Goal: Find specific page/section: Find specific page/section

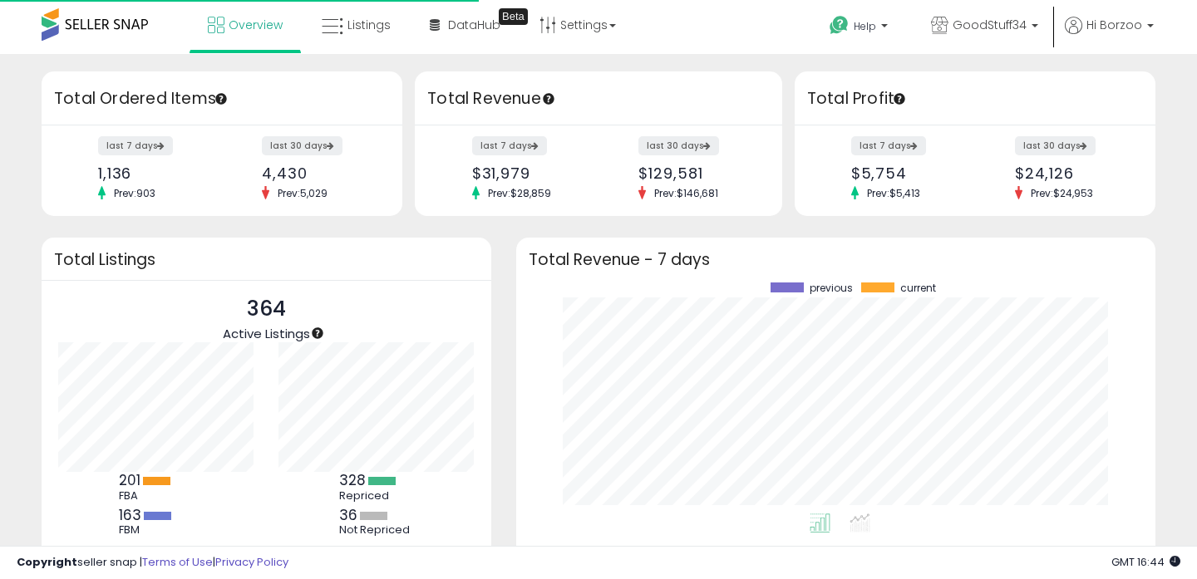
scroll to position [231, 606]
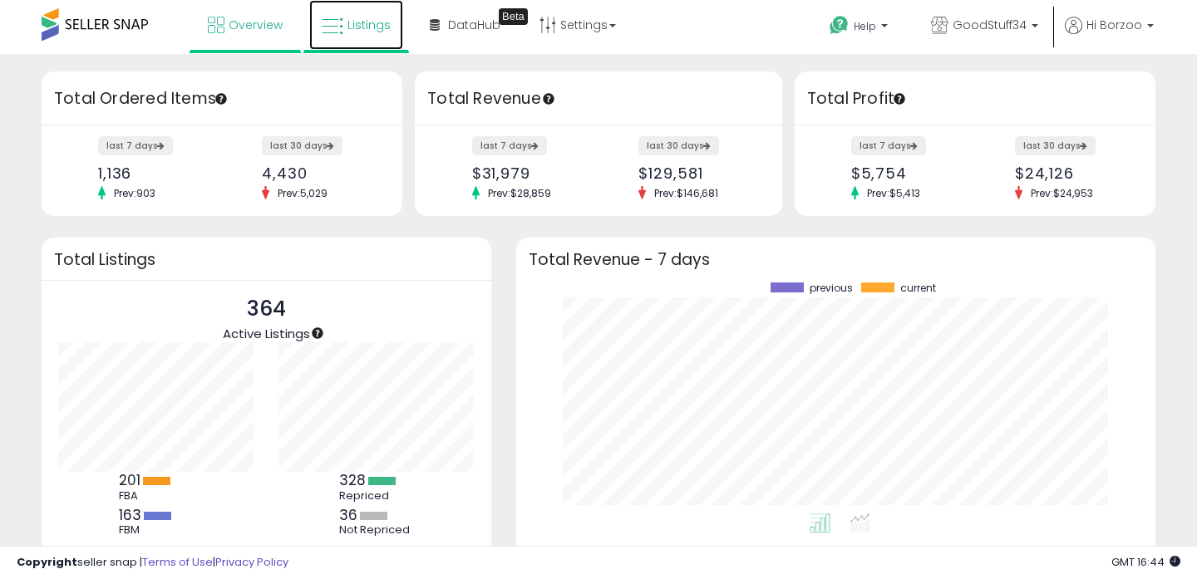
click at [388, 26] on link "Listings" at bounding box center [356, 25] width 94 height 50
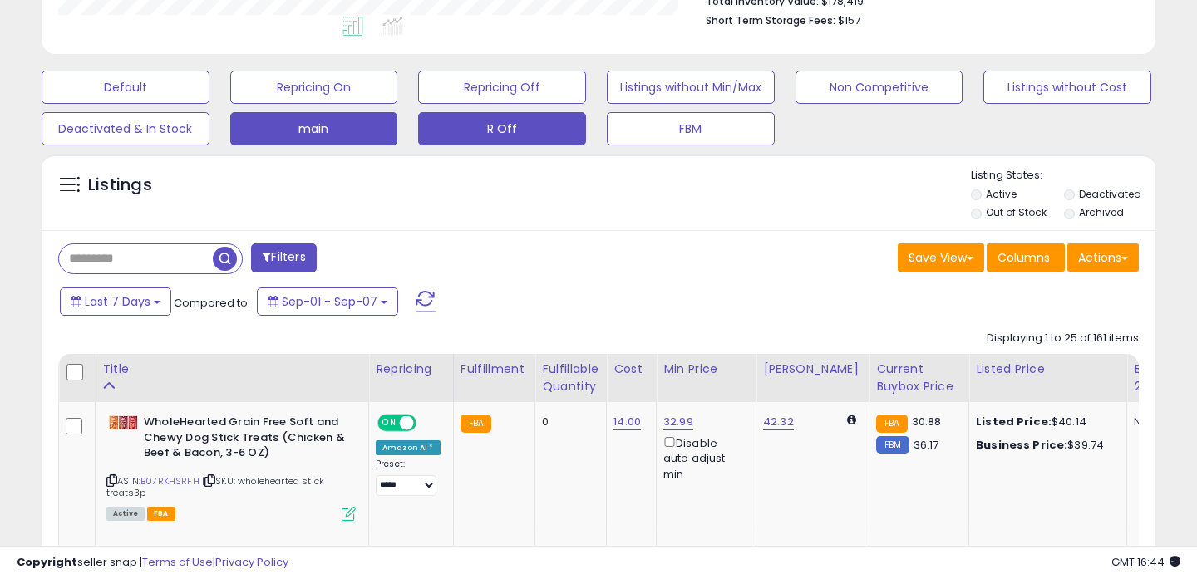
scroll to position [341, 644]
click at [540, 131] on button "R Off" at bounding box center [502, 128] width 168 height 33
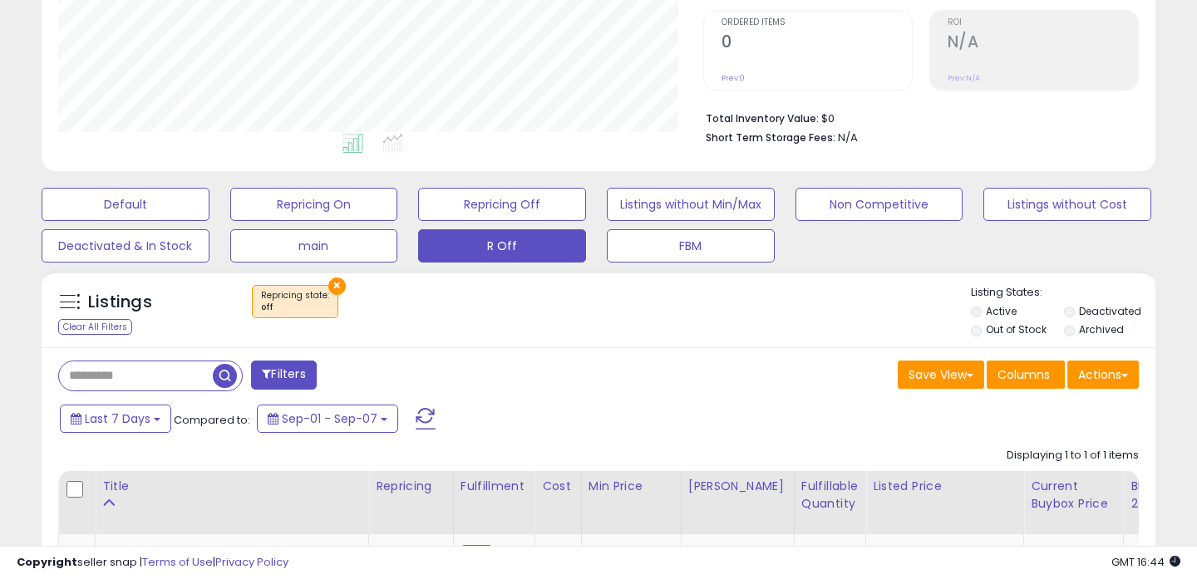
click at [331, 282] on button "×" at bounding box center [336, 286] width 17 height 17
